Goal: Task Accomplishment & Management: Manage account settings

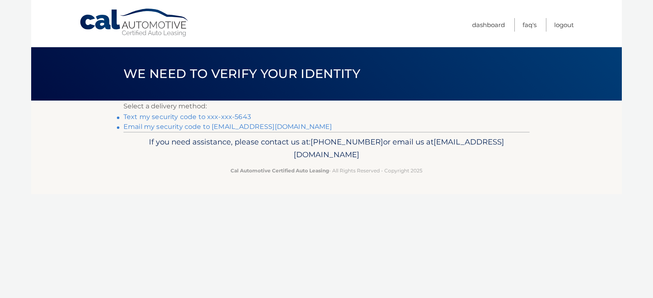
click at [182, 115] on link "Text my security code to xxx-xxx-5643" at bounding box center [186, 117] width 127 height 8
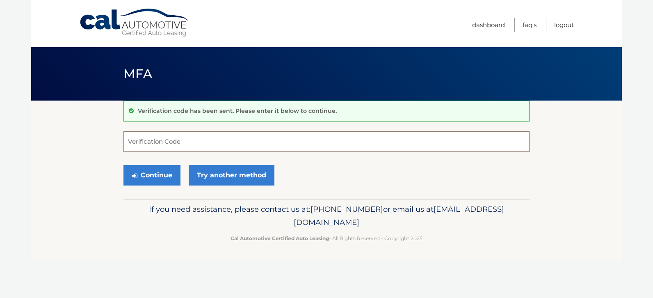
click at [183, 139] on input "Verification Code" at bounding box center [326, 141] width 406 height 20
type input "696699"
click at [155, 174] on button "Continue" at bounding box center [151, 175] width 57 height 20
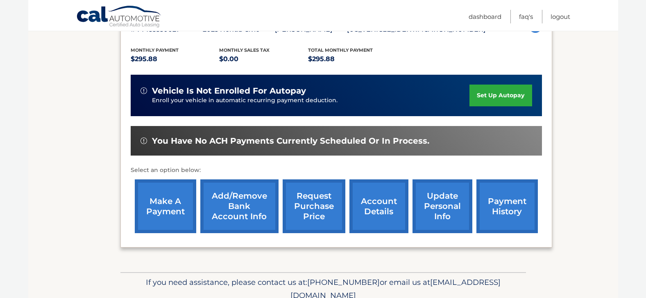
scroll to position [175, 0]
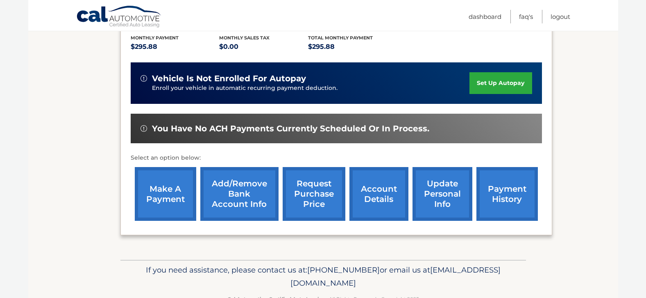
click at [160, 197] on link "make a payment" at bounding box center [165, 194] width 61 height 54
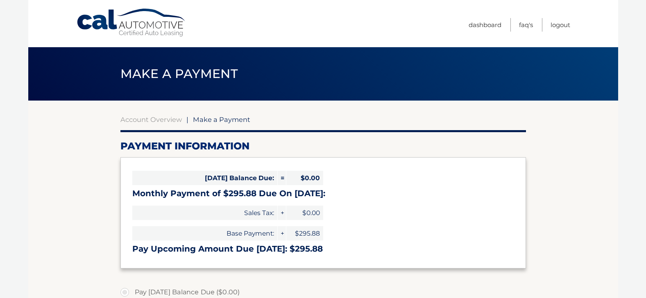
select select "MDFjZDEwNjYtNDkyYS00NjRkLWEyN2UtYWExOTJkZjM5ZDFj"
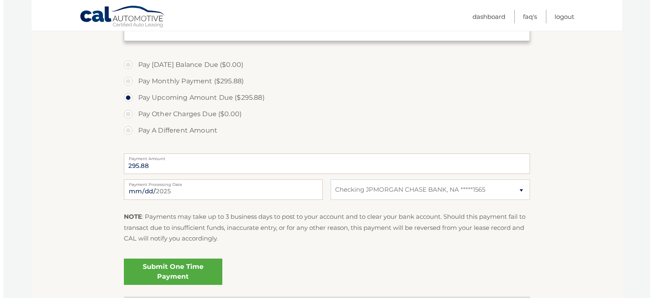
scroll to position [238, 0]
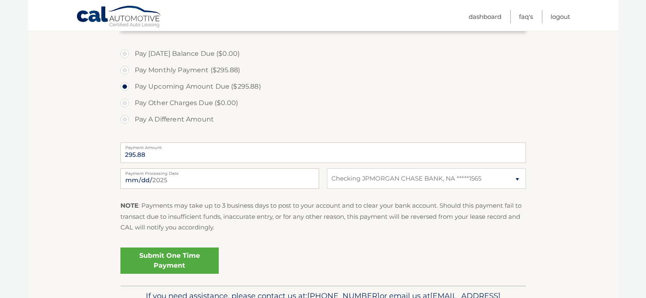
click at [149, 262] on link "Submit One Time Payment" at bounding box center [170, 260] width 98 height 26
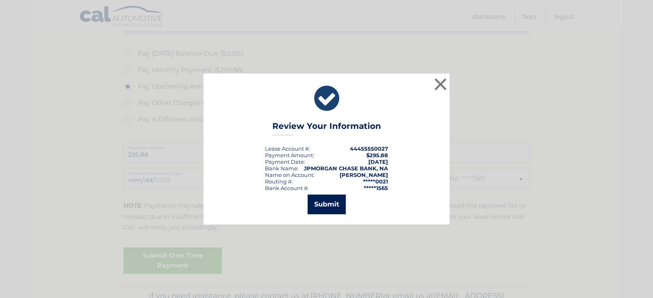
click at [331, 205] on button "Submit" at bounding box center [326, 204] width 38 height 20
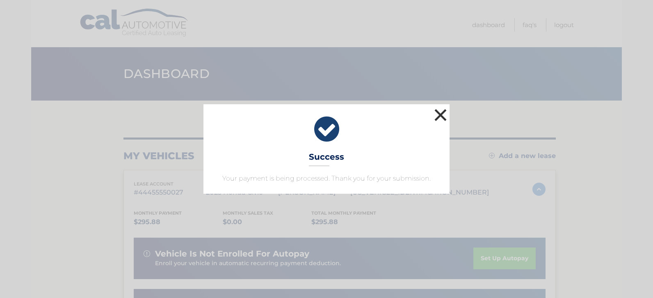
click at [438, 110] on button "×" at bounding box center [440, 115] width 16 height 16
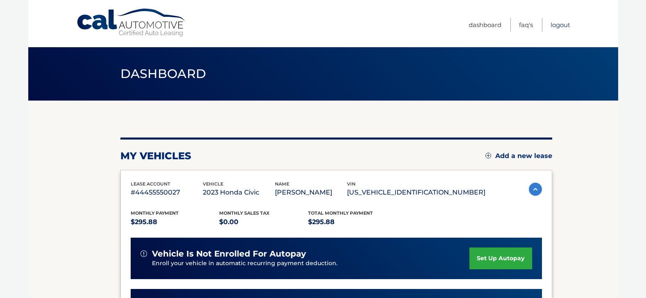
click at [566, 24] on link "Logout" at bounding box center [561, 25] width 20 height 14
